Goal: Task Accomplishment & Management: Complete application form

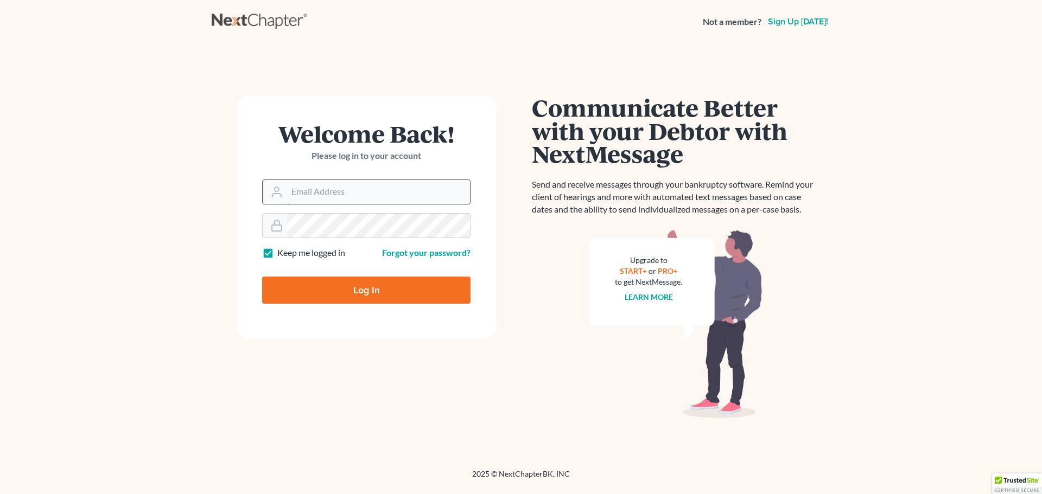
click at [349, 186] on input "Email Address" at bounding box center [378, 192] width 183 height 24
click at [329, 195] on input "Email Address" at bounding box center [378, 192] width 183 height 24
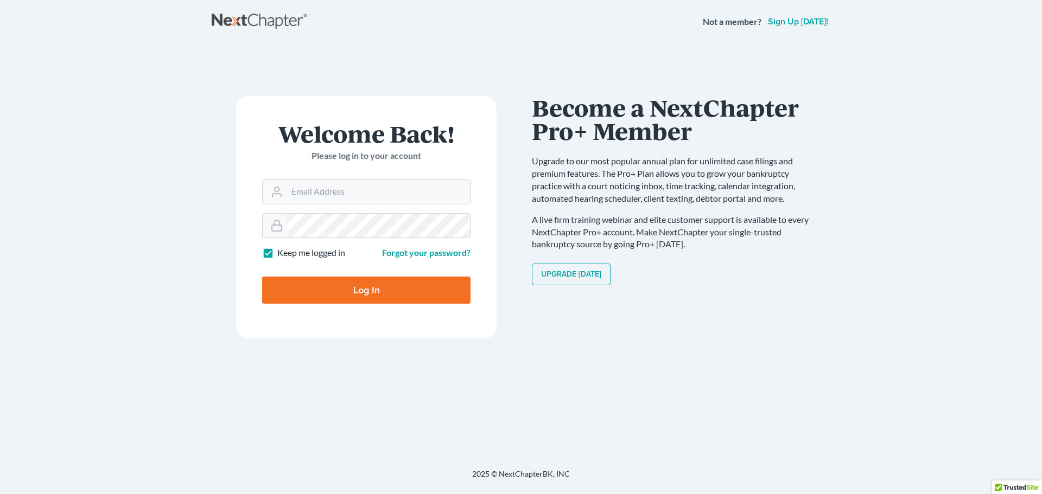
type input "allisont@newtomorrowlaw.com"
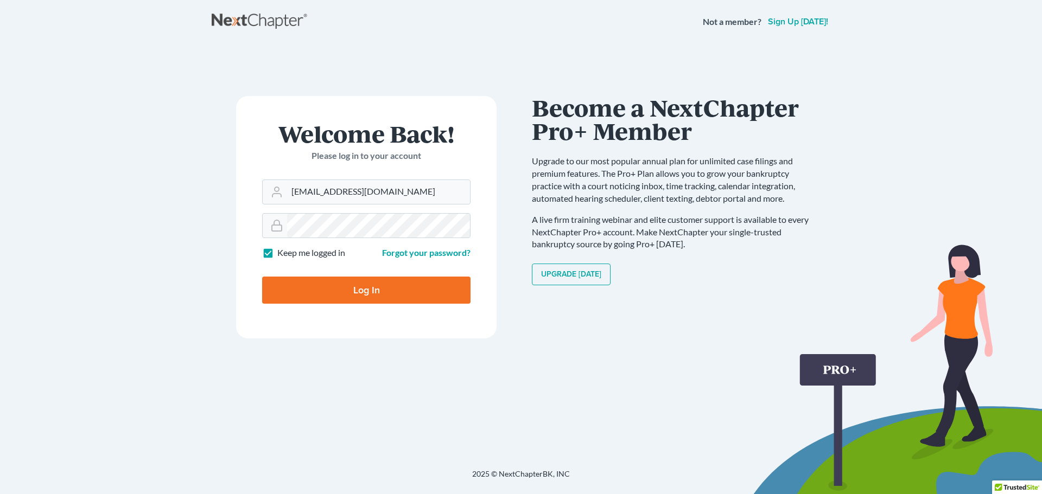
type input "Thinking..."
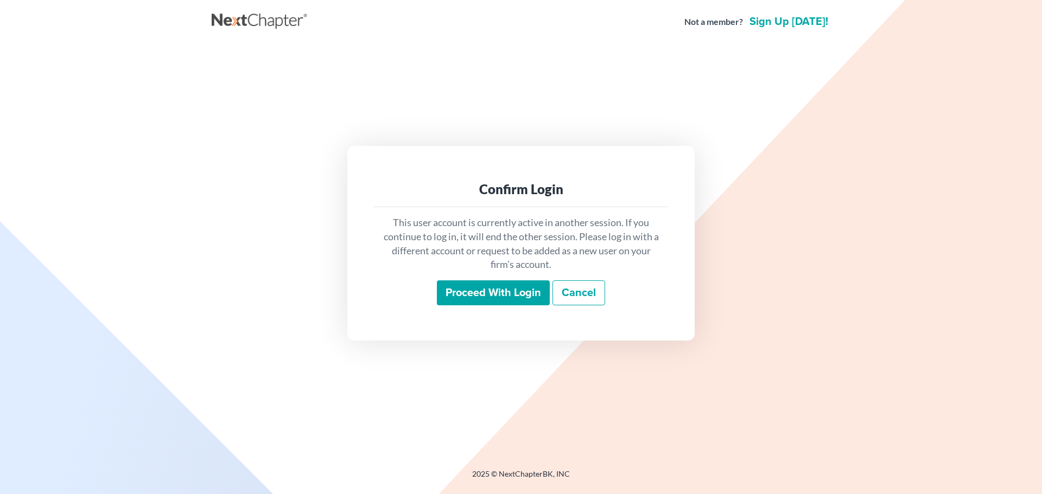
click at [583, 298] on link "Cancel" at bounding box center [578, 292] width 53 height 25
